Goal: Task Accomplishment & Management: Use online tool/utility

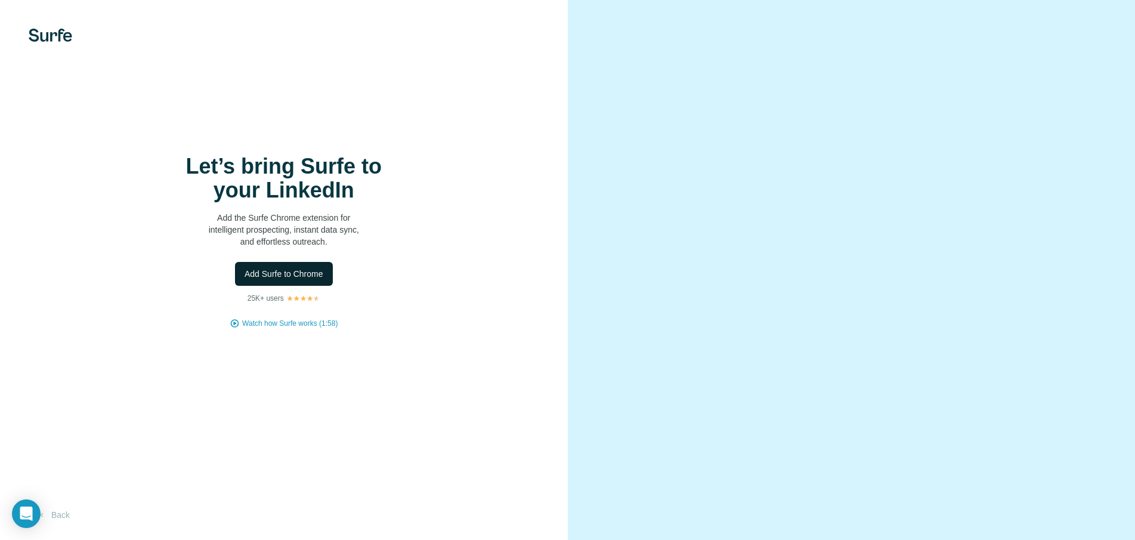
click at [286, 276] on span "Add Surfe to Chrome" at bounding box center [284, 274] width 79 height 12
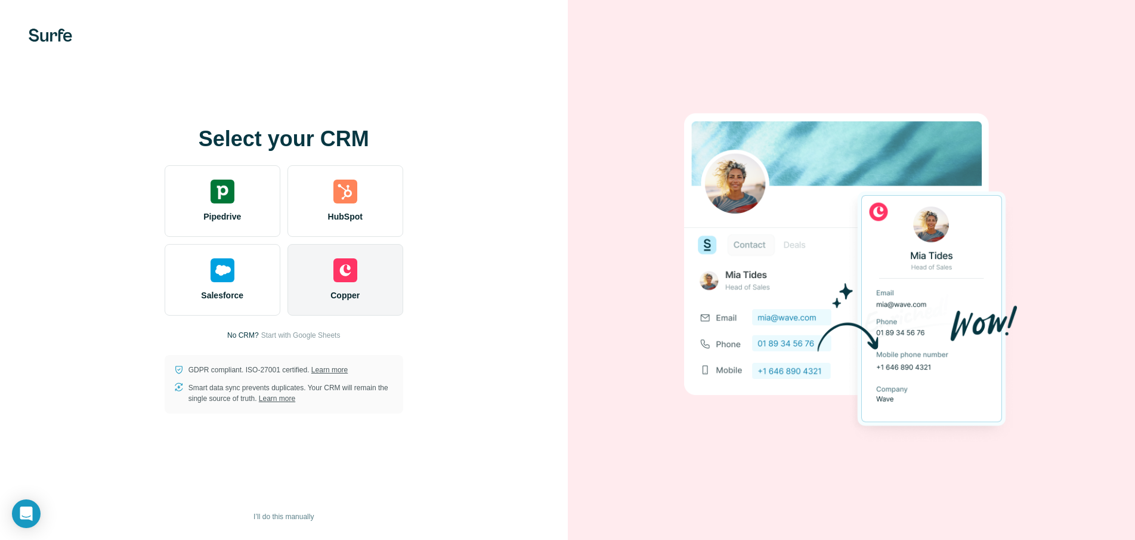
click at [339, 282] on img at bounding box center [346, 270] width 24 height 24
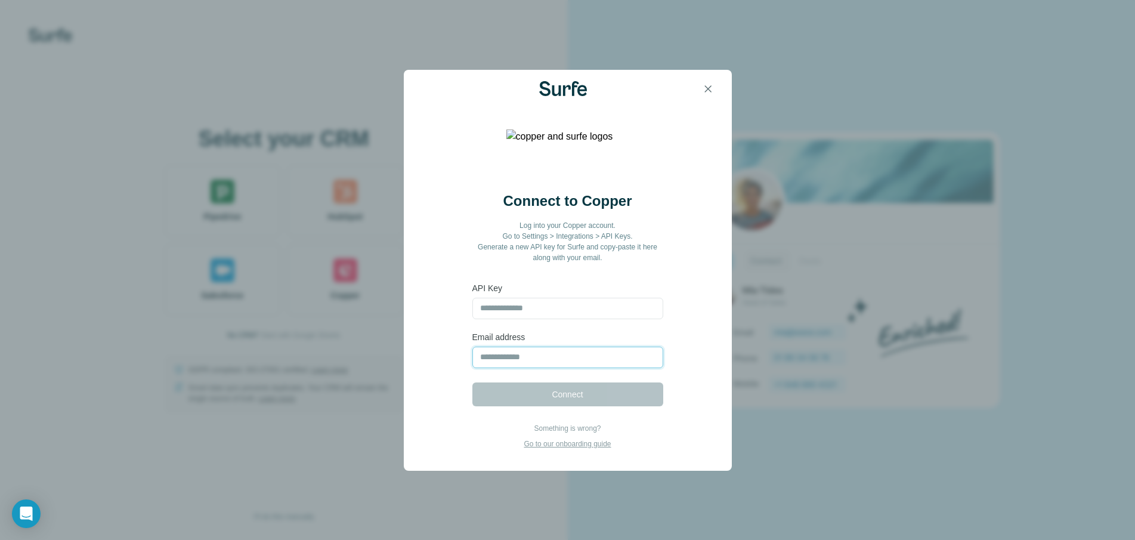
click at [529, 353] on input "email" at bounding box center [568, 357] width 191 height 21
type input "**********"
click at [597, 393] on form "**********" at bounding box center [568, 344] width 191 height 124
click at [546, 313] on input "text" at bounding box center [568, 308] width 191 height 21
click at [708, 91] on icon "button" at bounding box center [708, 89] width 12 height 12
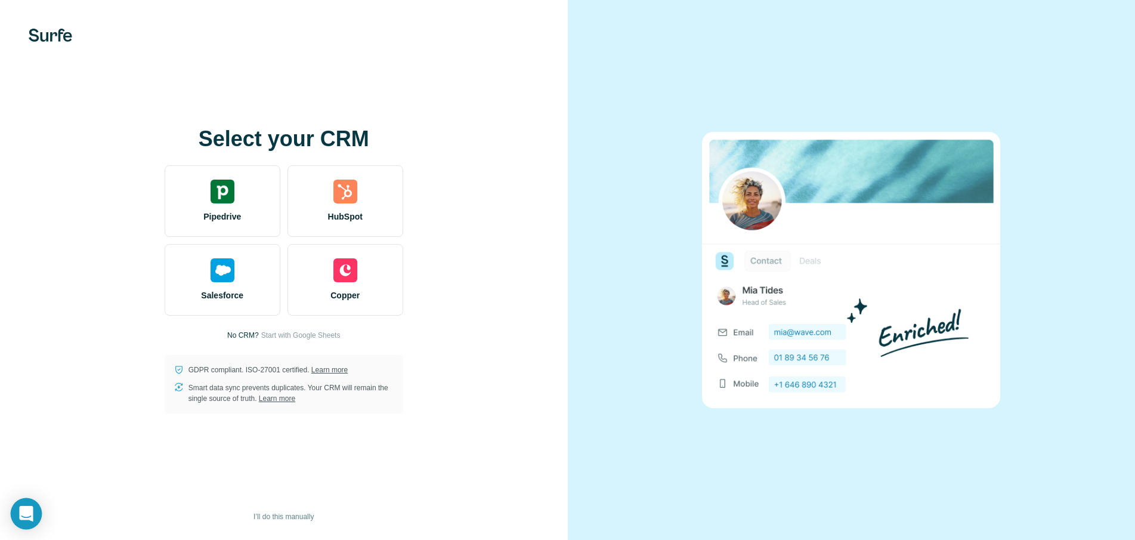
click at [26, 521] on div "Open Intercom Messenger" at bounding box center [27, 514] width 32 height 32
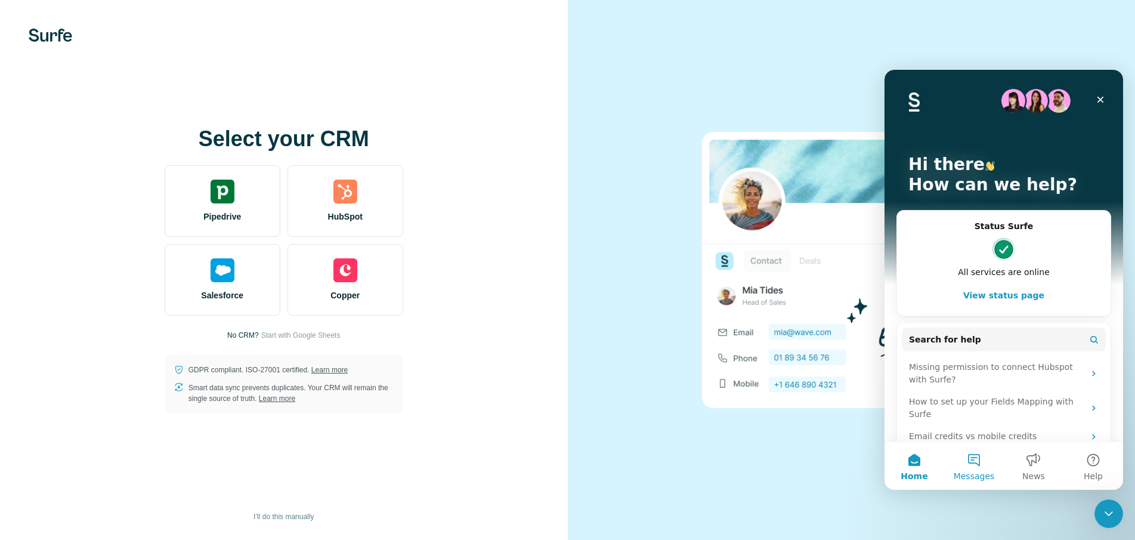
click at [978, 462] on button "Messages" at bounding box center [974, 466] width 60 height 48
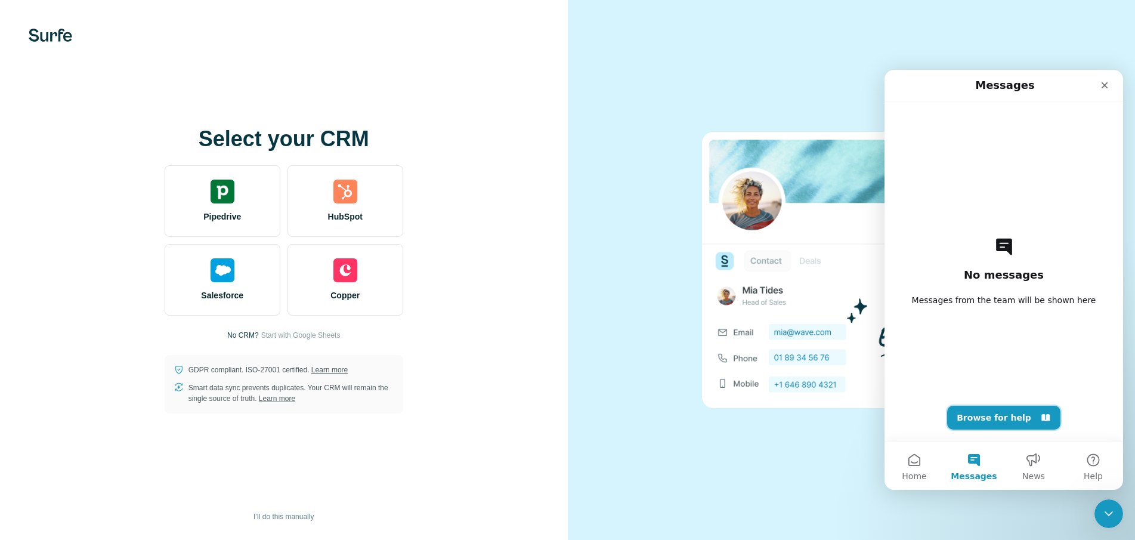
click at [997, 416] on button "Browse for help" at bounding box center [1003, 418] width 113 height 24
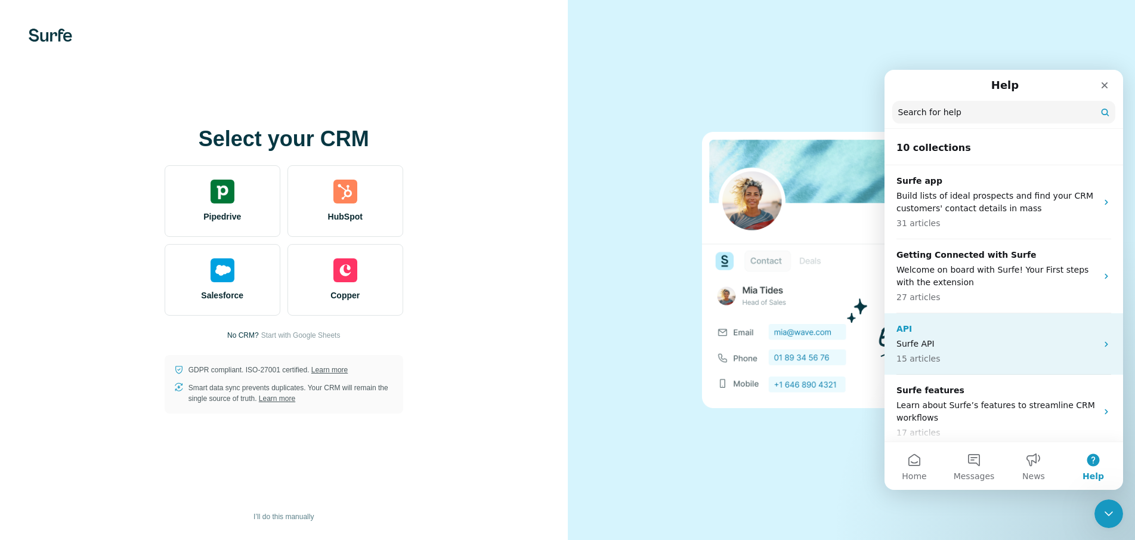
click at [993, 347] on p "Surfe API" at bounding box center [997, 344] width 200 height 13
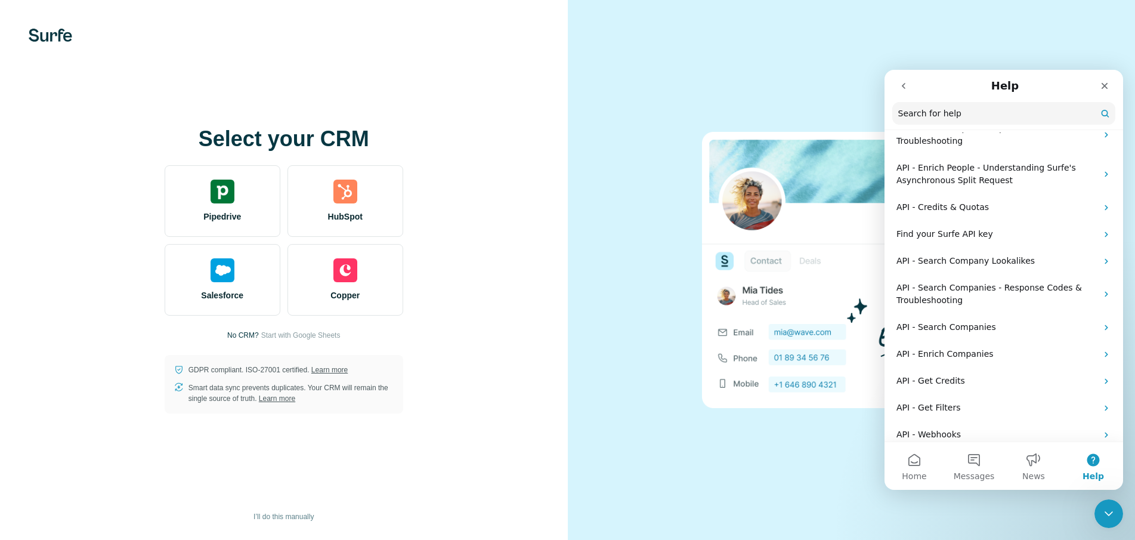
scroll to position [217, 0]
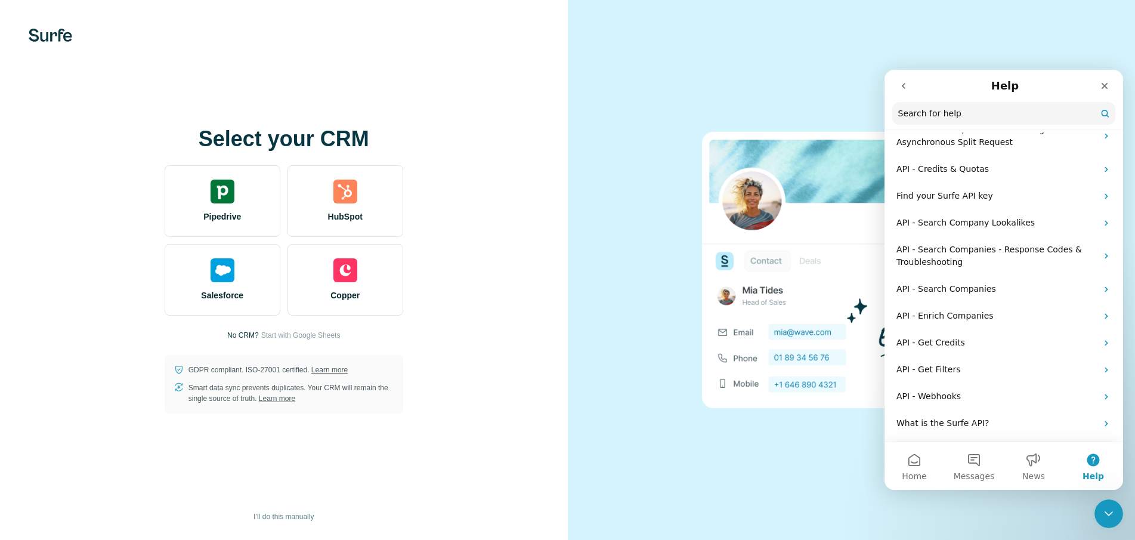
click at [906, 84] on icon "go back" at bounding box center [904, 86] width 10 height 10
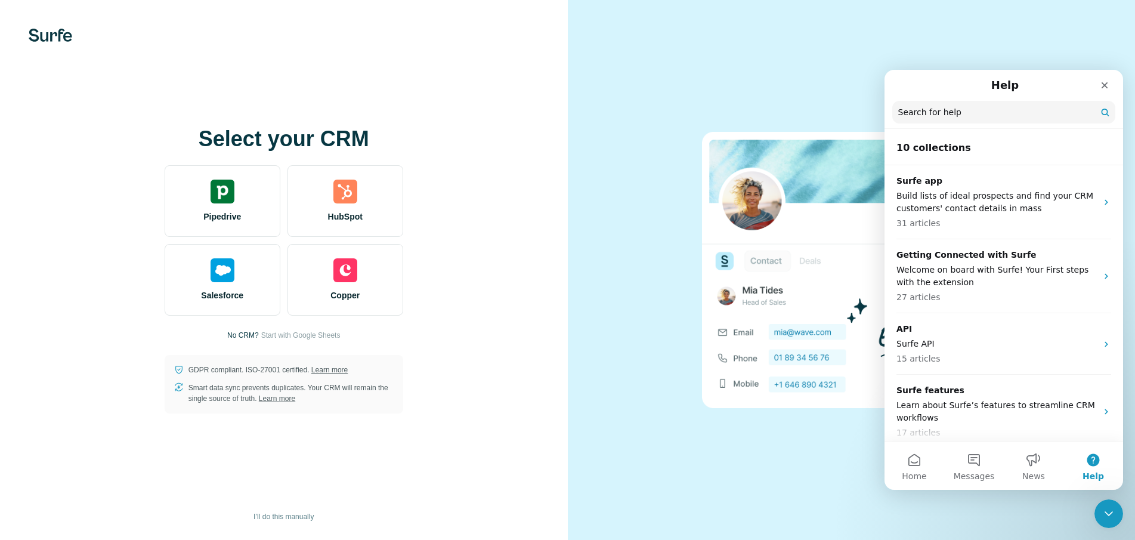
click at [906, 84] on div "Help" at bounding box center [1004, 85] width 223 height 21
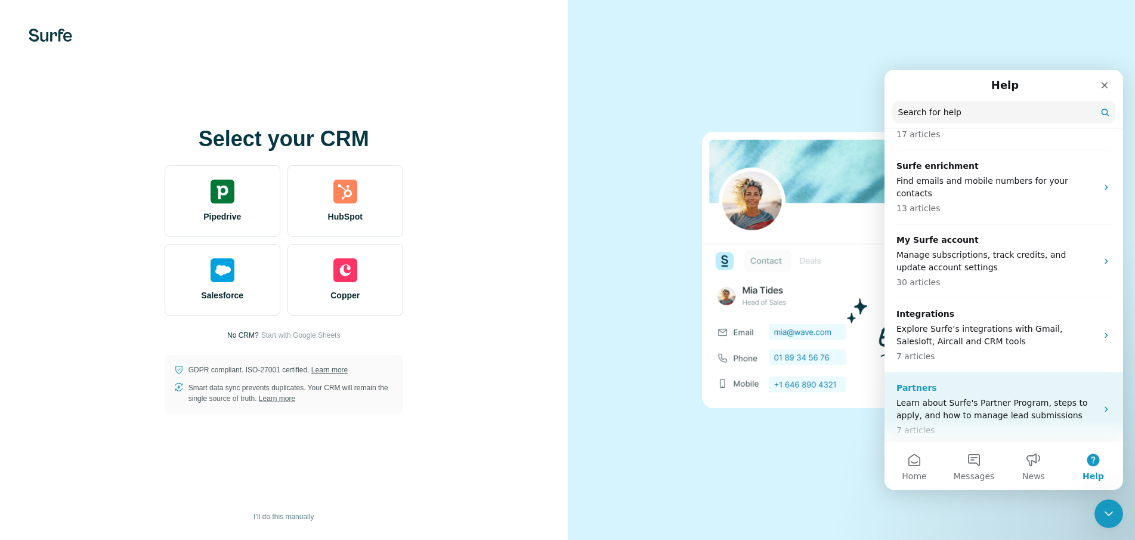
scroll to position [424, 0]
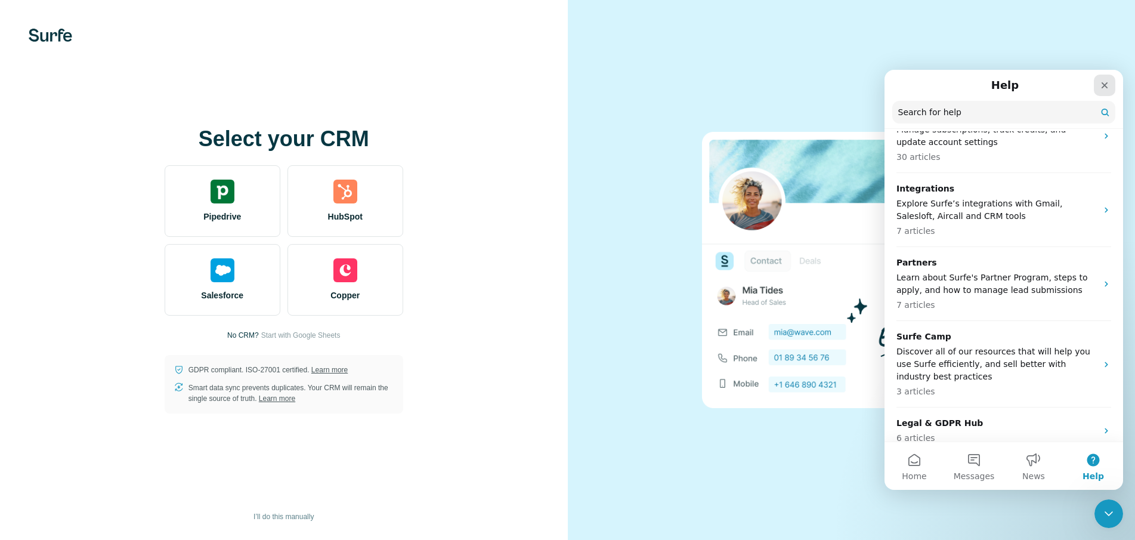
click at [1106, 88] on icon "Close" at bounding box center [1105, 86] width 10 height 10
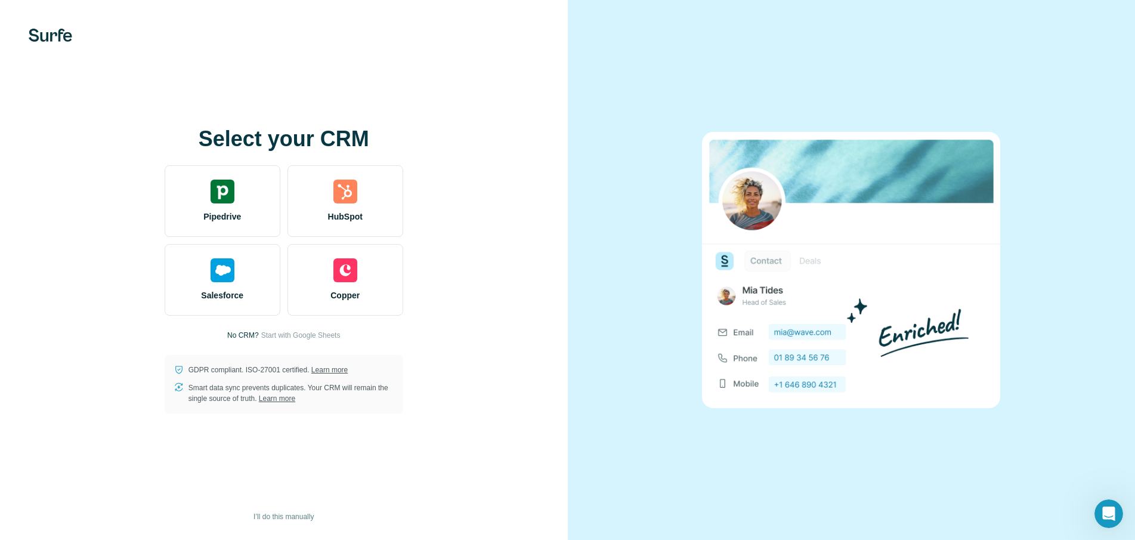
scroll to position [0, 0]
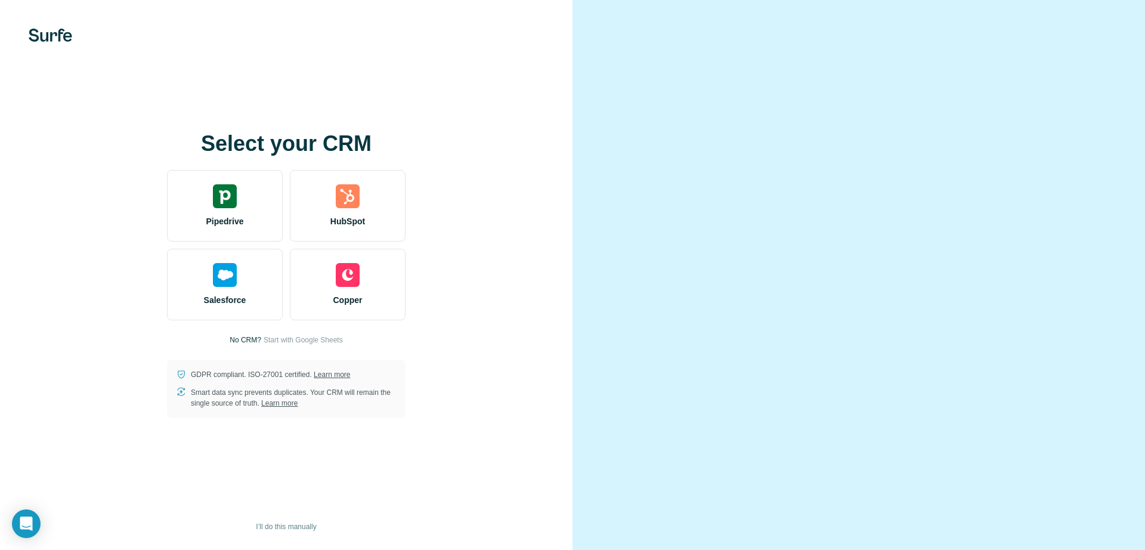
click at [766, 266] on video at bounding box center [859, 275] width 430 height 215
click at [820, 267] on video at bounding box center [859, 275] width 430 height 215
click at [774, 266] on video at bounding box center [859, 275] width 430 height 215
drag, startPoint x: 842, startPoint y: 342, endPoint x: 774, endPoint y: 349, distance: 68.3
click at [776, 349] on video at bounding box center [859, 275] width 430 height 215
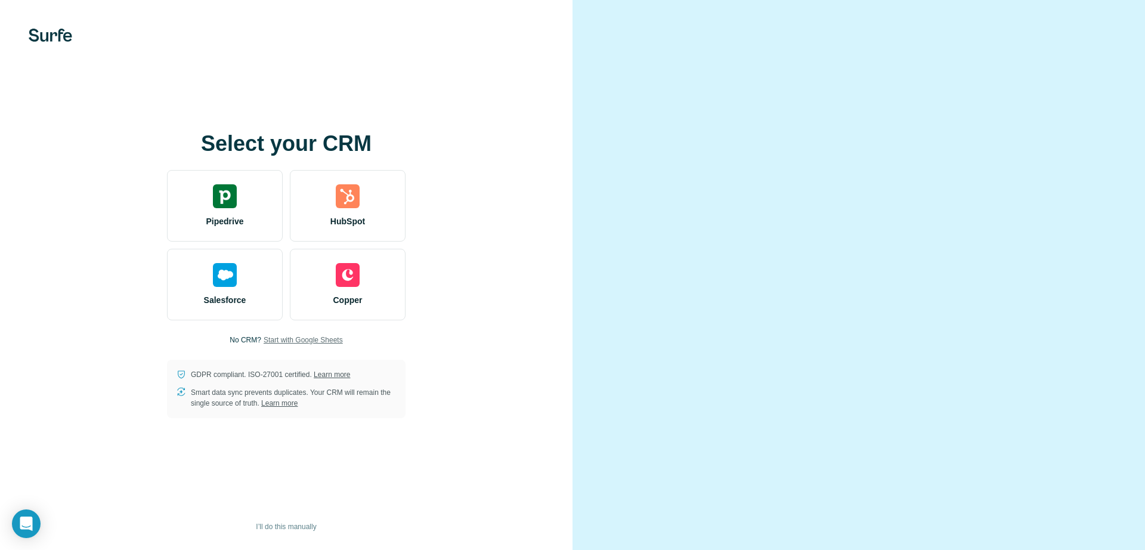
click at [280, 340] on span "Start with Google Sheets" at bounding box center [303, 340] width 79 height 11
